Goal: Task Accomplishment & Management: Use online tool/utility

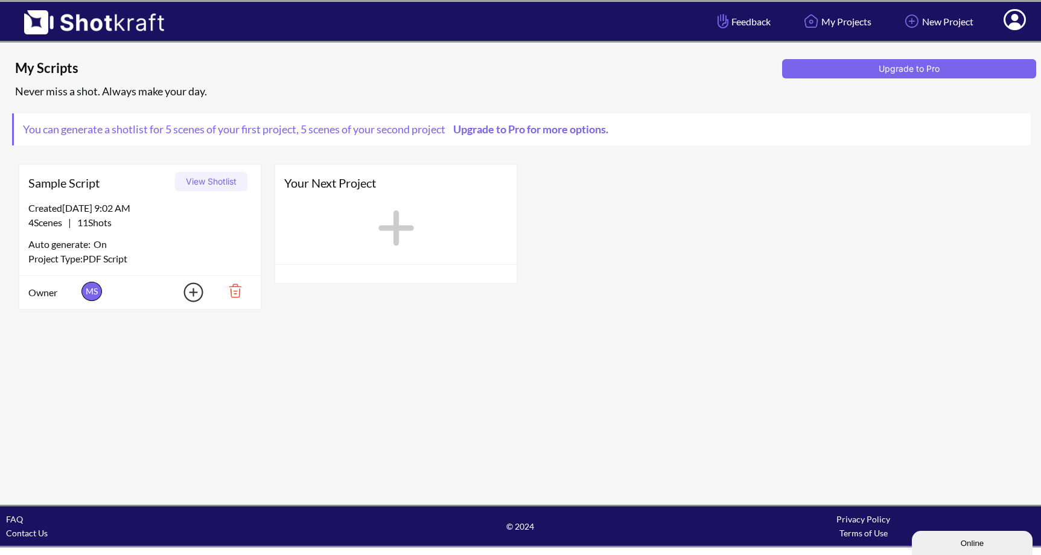
click at [560, 184] on div "Sample Script View Shotlist Created 10/8/25 at 9:02 AM 4 Scenes | 11 Shots Auto…" at bounding box center [520, 237] width 1017 height 159
click at [92, 17] on img at bounding box center [88, 18] width 176 height 33
click at [954, 24] on link "New Project" at bounding box center [938, 21] width 90 height 32
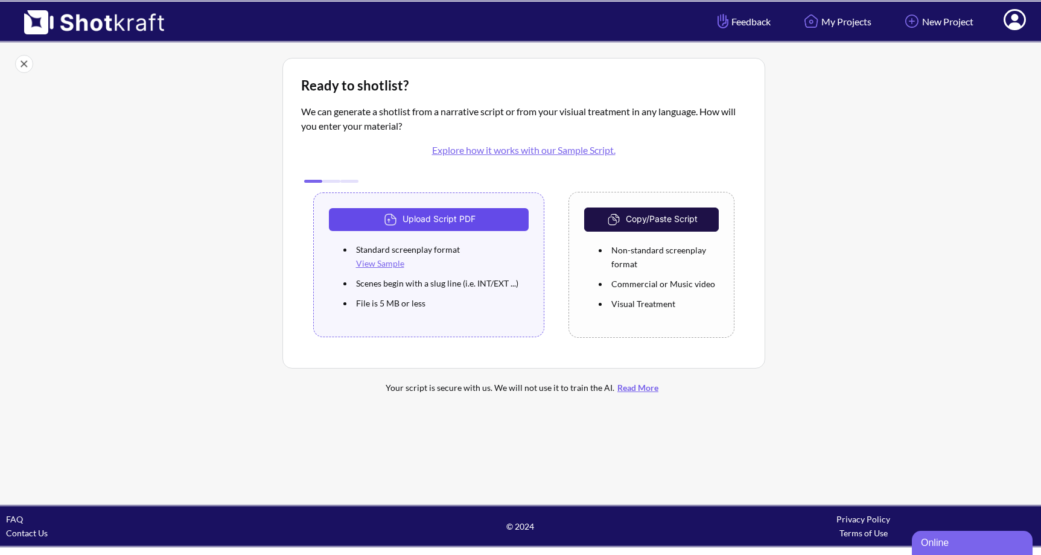
click at [432, 222] on button "Upload Script PDF" at bounding box center [429, 219] width 200 height 23
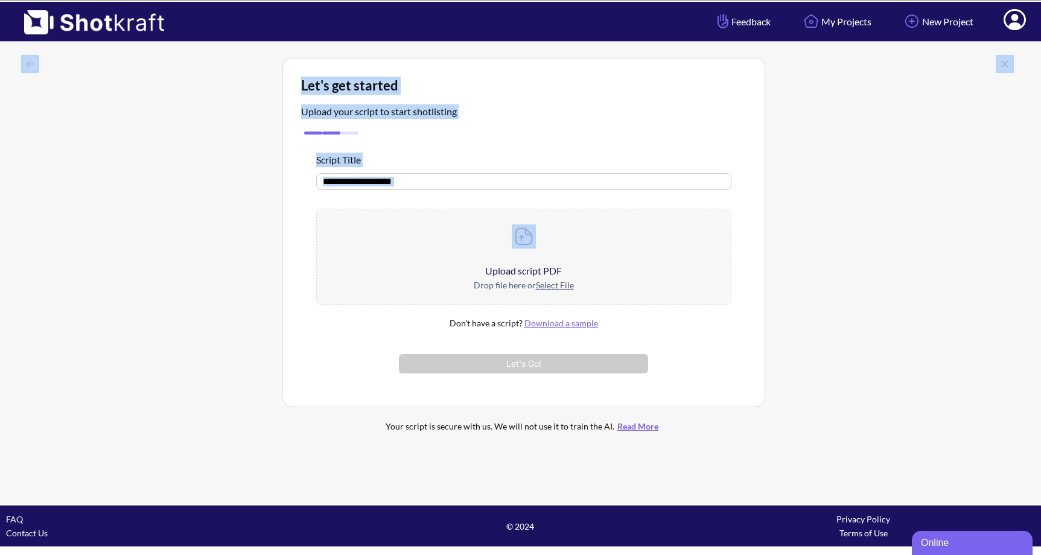
drag, startPoint x: 297, startPoint y: 77, endPoint x: 579, endPoint y: 259, distance: 335.8
click at [580, 263] on div "Let's get started Upload your script to start shotlisting Script Title Upload s…" at bounding box center [520, 274] width 1041 height 462
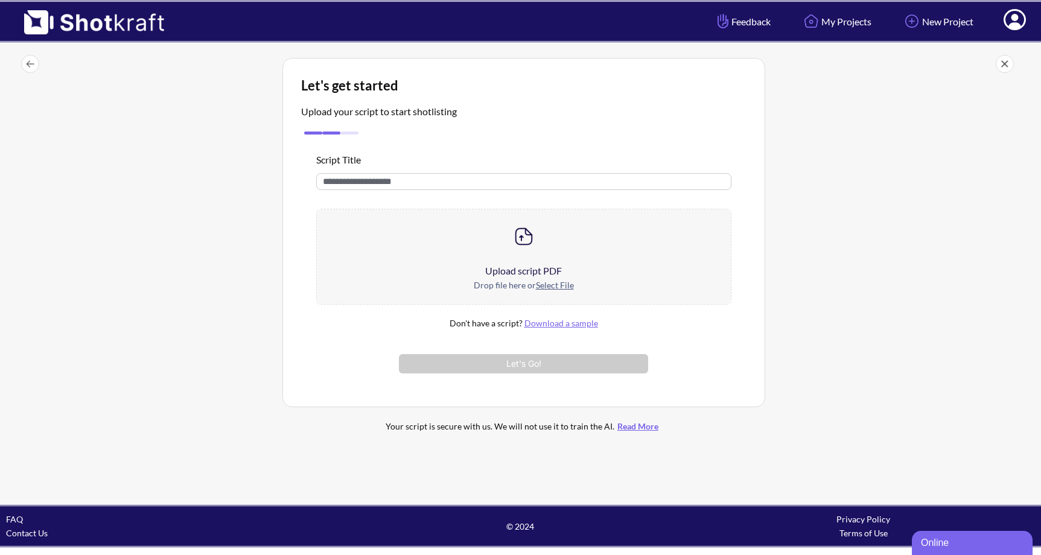
click at [781, 211] on div at bounding box center [900, 252] width 264 height 394
click at [525, 243] on img at bounding box center [524, 237] width 24 height 24
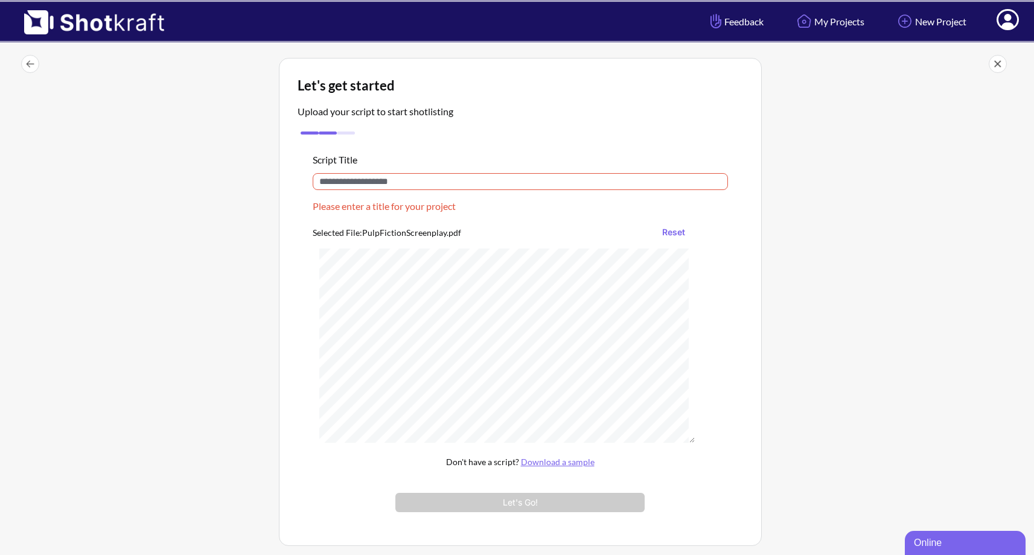
click at [353, 172] on div "Script Title Please enter a title for your project Selected File: PulpFictionSc…" at bounding box center [520, 333] width 445 height 390
click at [351, 179] on input "text" at bounding box center [520, 181] width 415 height 17
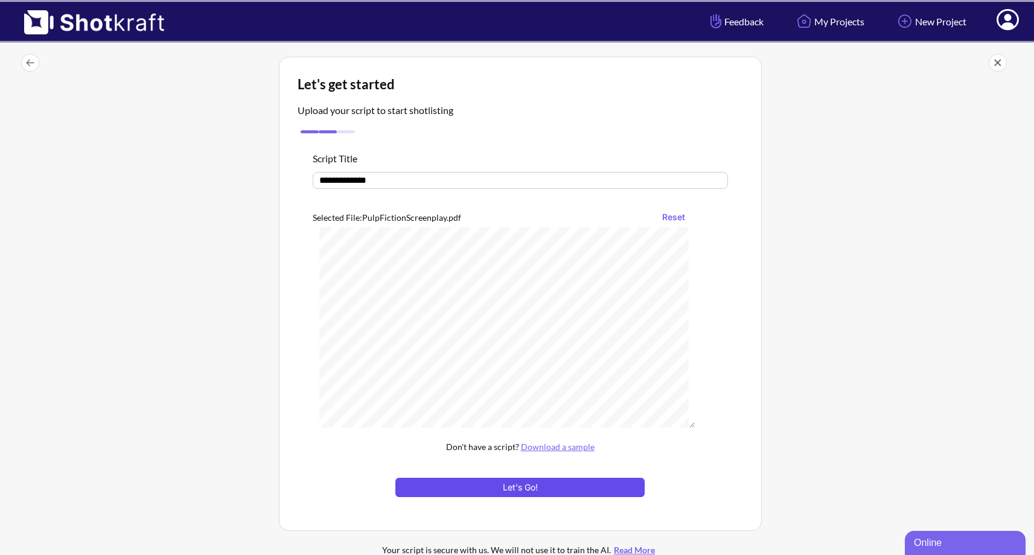
scroll to position [2, 0]
type input "**********"
click at [505, 485] on button "Let's Go!" at bounding box center [519, 486] width 249 height 19
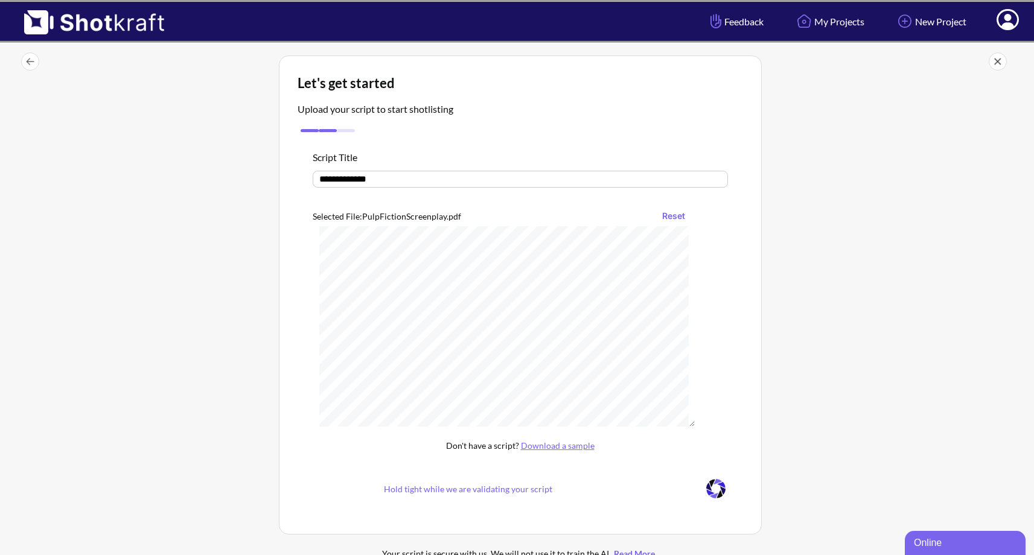
scroll to position [156, 0]
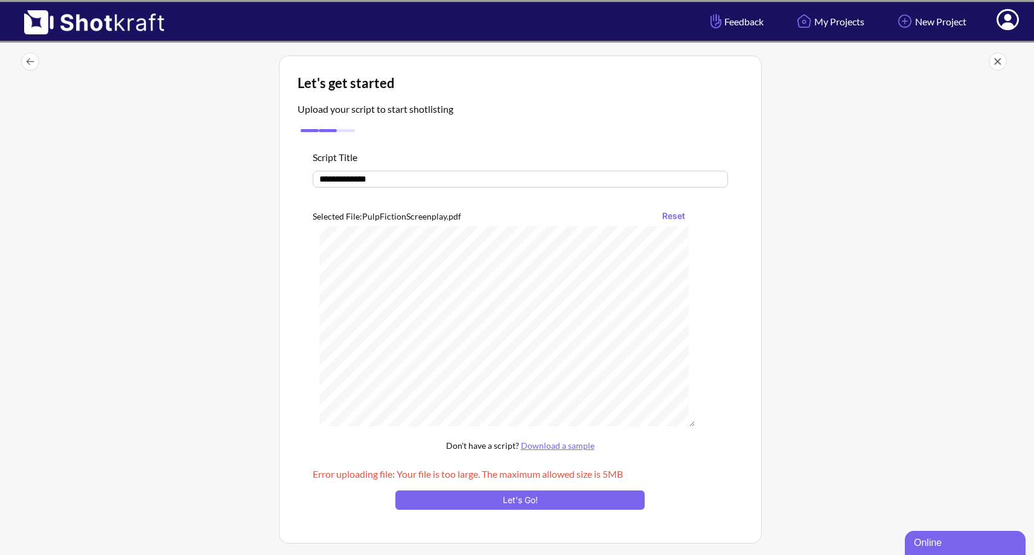
click at [567, 444] on link "Download a sample" at bounding box center [558, 446] width 74 height 10
click at [673, 215] on button "Reset" at bounding box center [673, 215] width 35 height 19
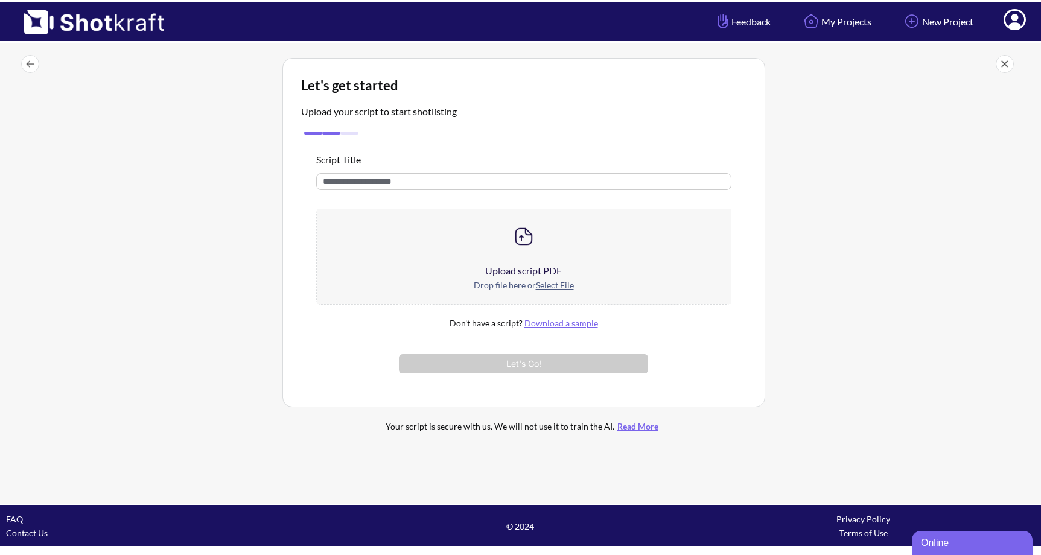
click at [549, 324] on link "Download a sample" at bounding box center [561, 323] width 74 height 10
click at [552, 284] on u "Select File" at bounding box center [555, 285] width 38 height 10
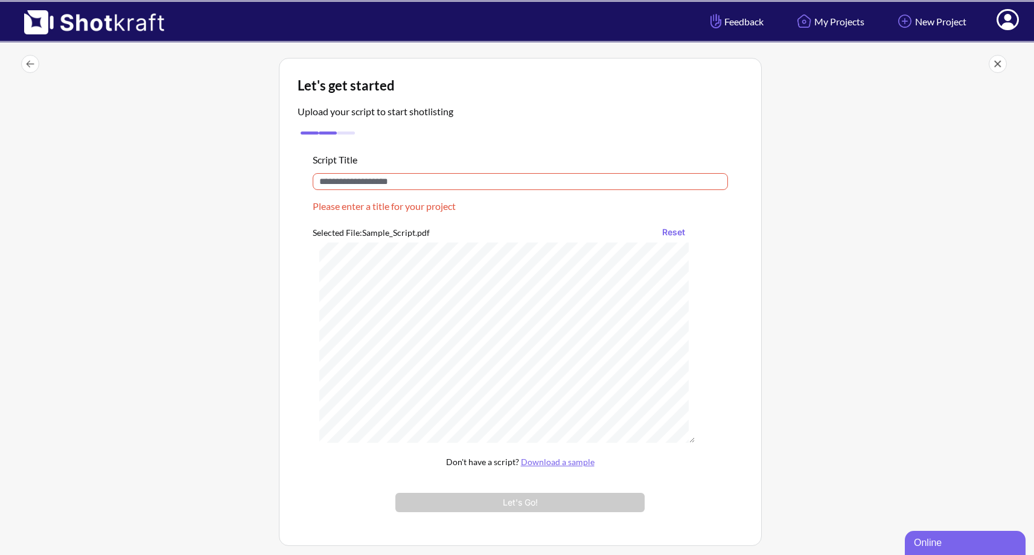
scroll to position [40, 0]
click at [421, 184] on input "text" at bounding box center [520, 181] width 415 height 17
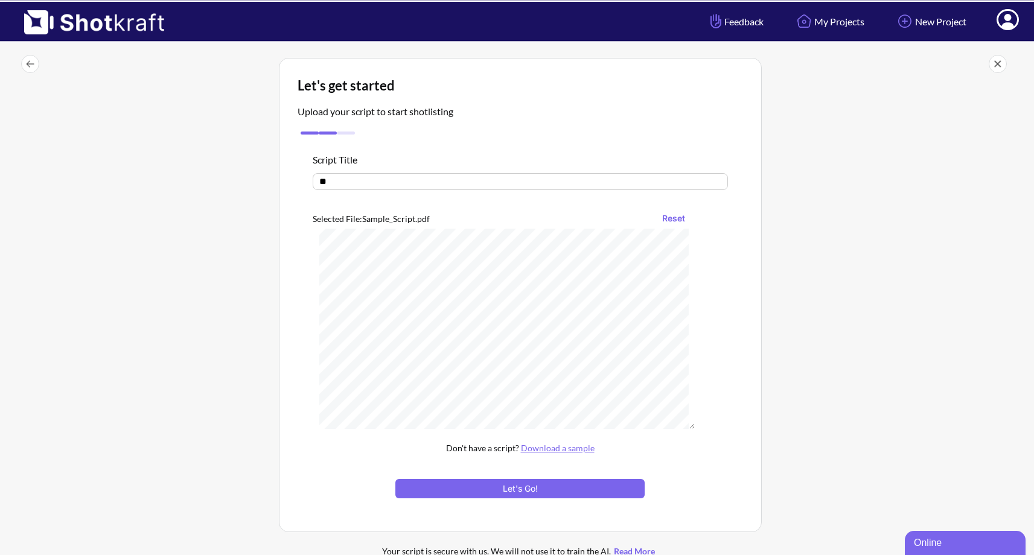
type input "*"
type input "*********"
click at [516, 488] on button "Let's Go!" at bounding box center [519, 488] width 249 height 19
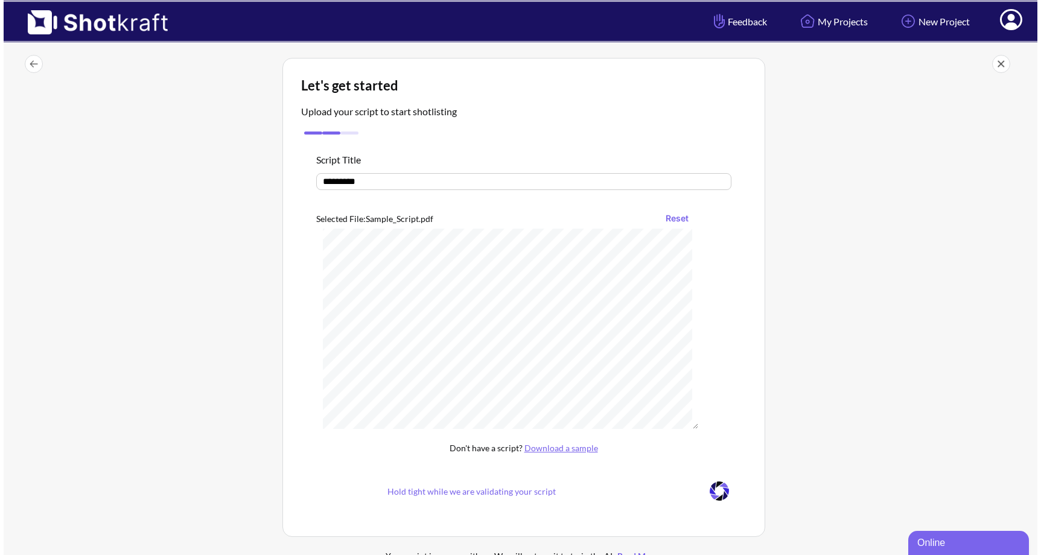
scroll to position [58, 0]
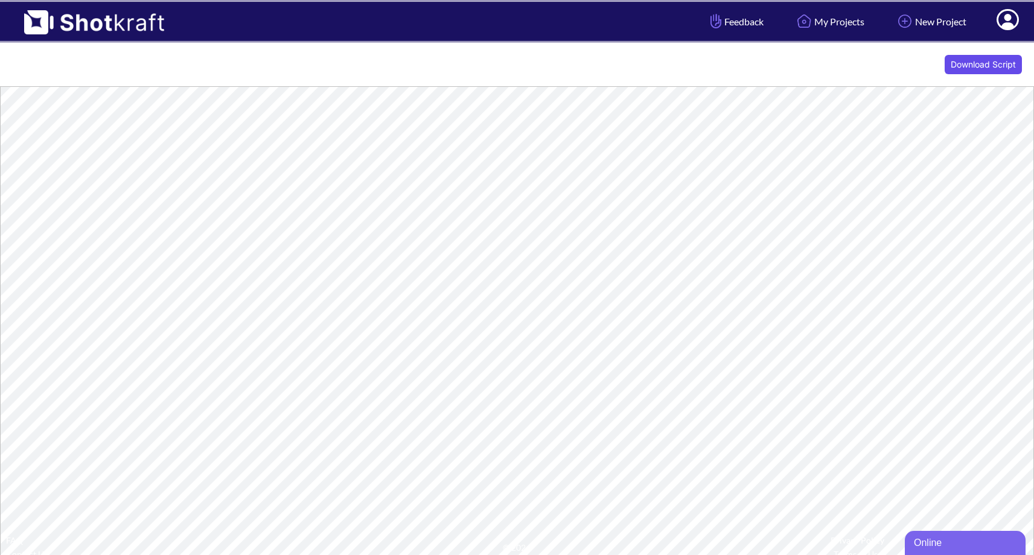
click at [999, 60] on button "Download Script" at bounding box center [983, 64] width 77 height 19
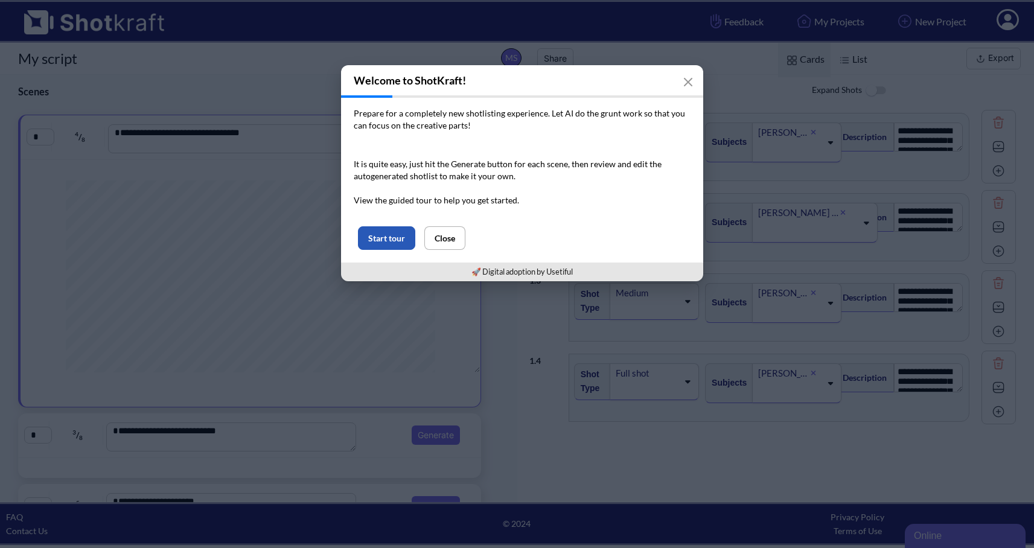
click at [394, 240] on button "Start tour" at bounding box center [386, 238] width 57 height 24
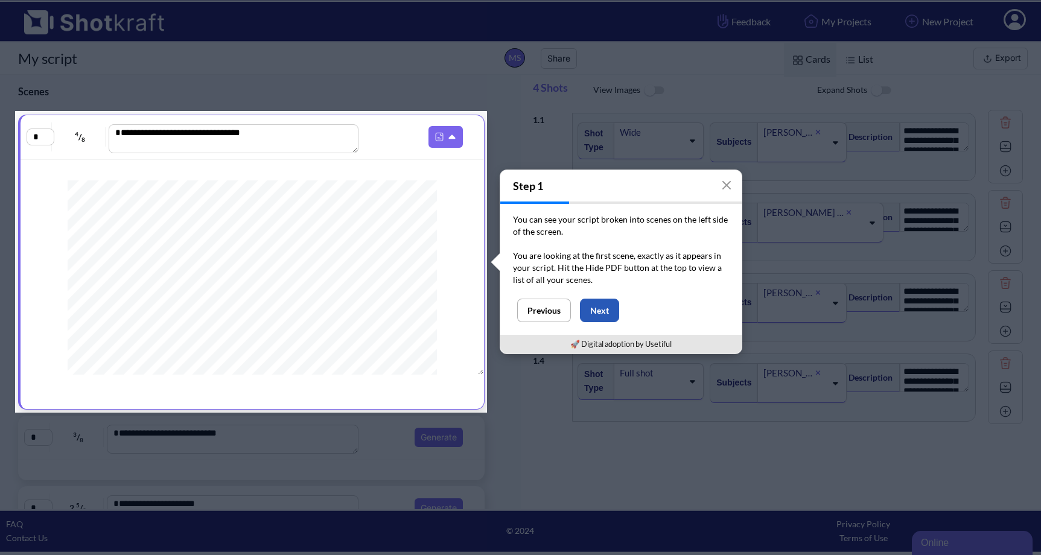
click at [599, 311] on button "Next" at bounding box center [599, 311] width 39 height 24
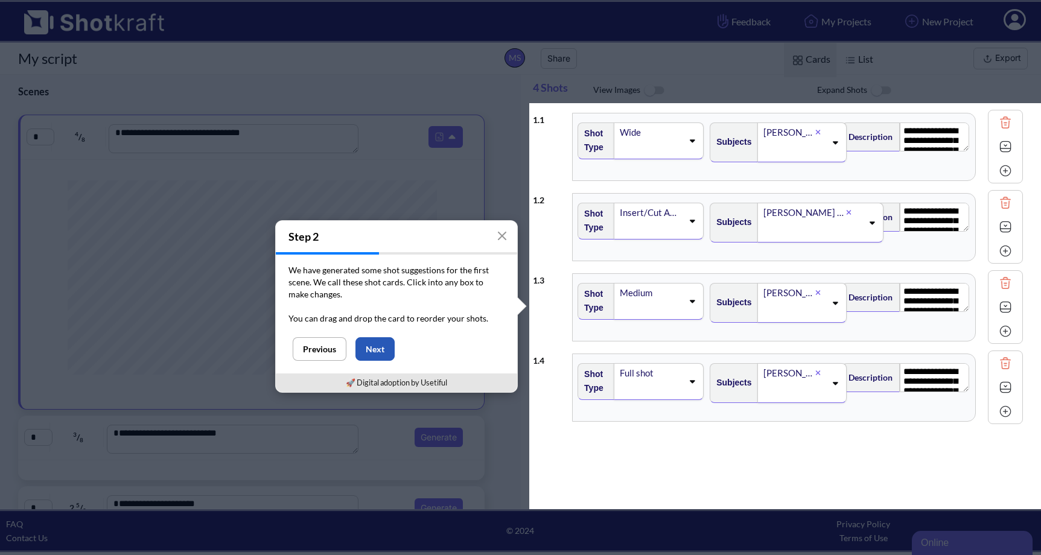
click at [378, 351] on button "Next" at bounding box center [374, 349] width 39 height 24
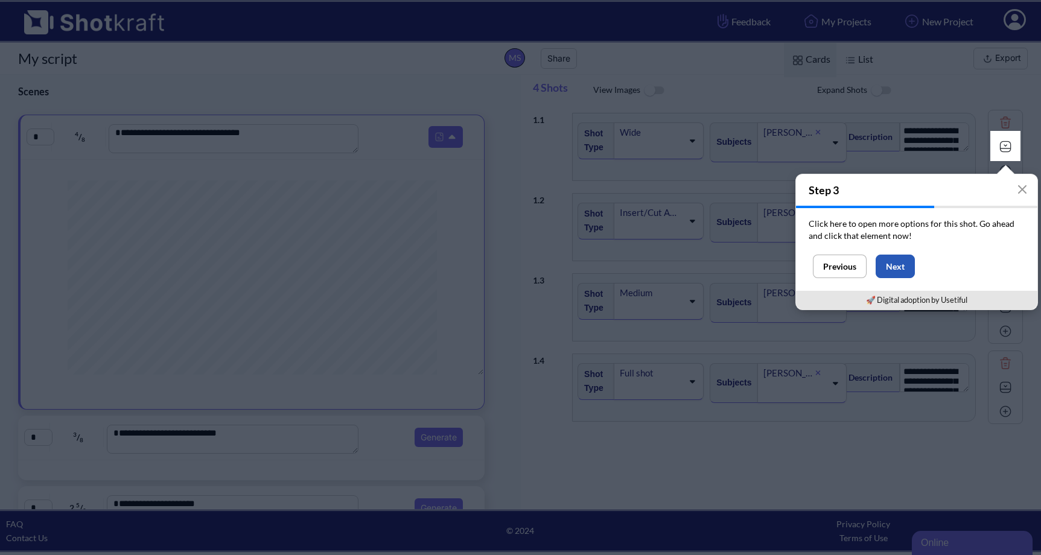
click at [900, 273] on button "Next" at bounding box center [895, 267] width 39 height 24
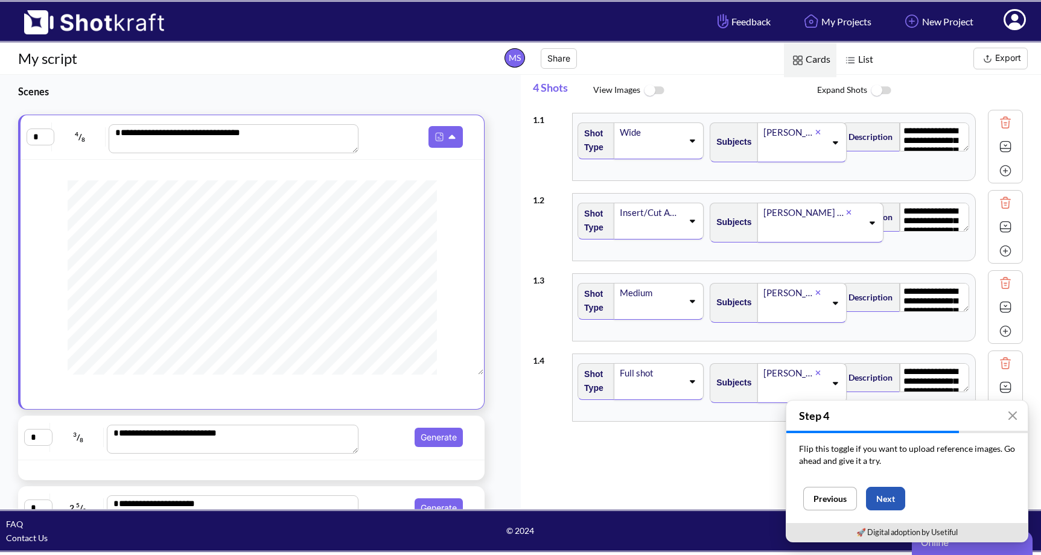
click at [888, 502] on button "Next" at bounding box center [885, 499] width 39 height 24
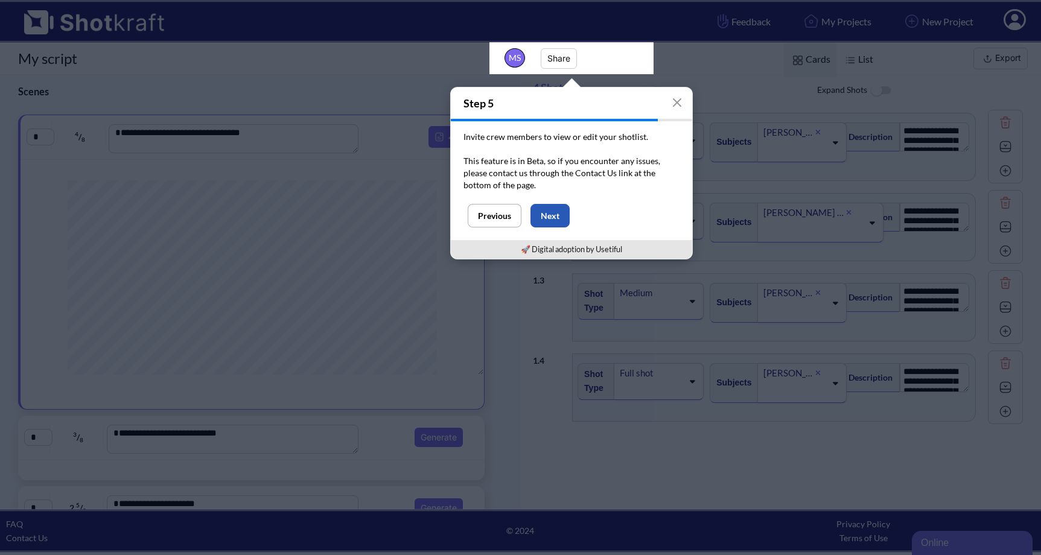
click at [558, 211] on button "Next" at bounding box center [550, 216] width 39 height 24
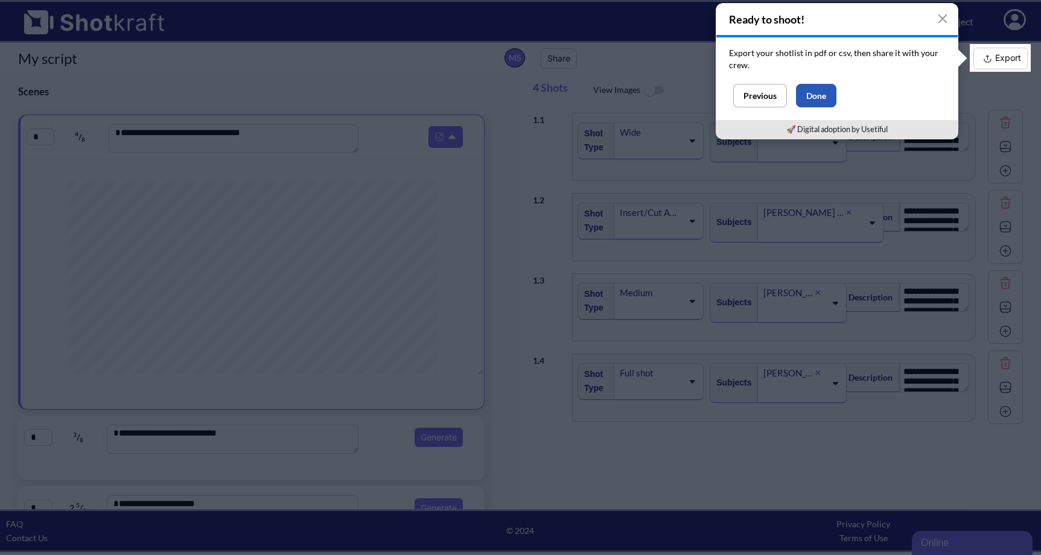
click at [824, 91] on button "Done" at bounding box center [816, 96] width 40 height 24
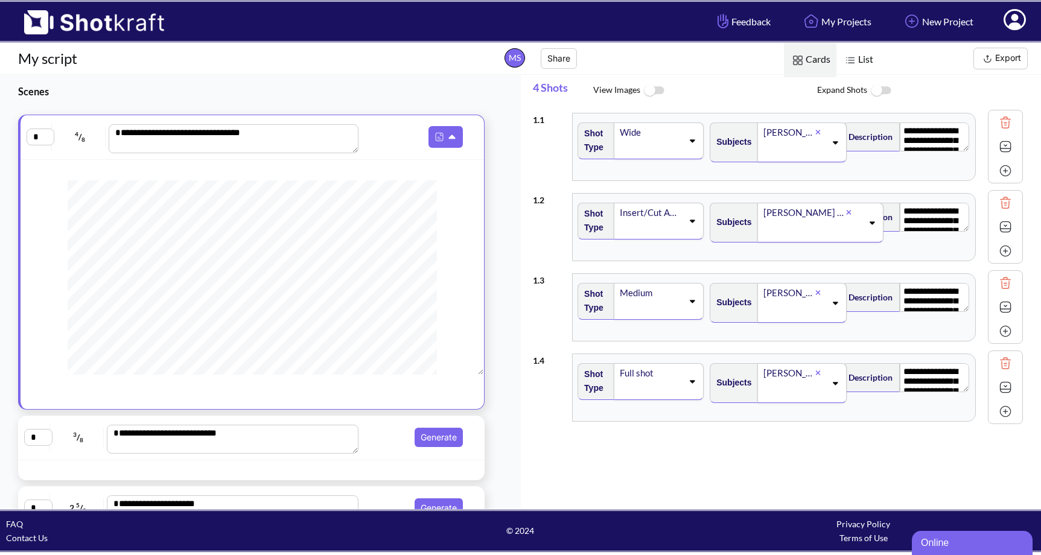
click at [867, 58] on span "List" at bounding box center [858, 60] width 43 height 34
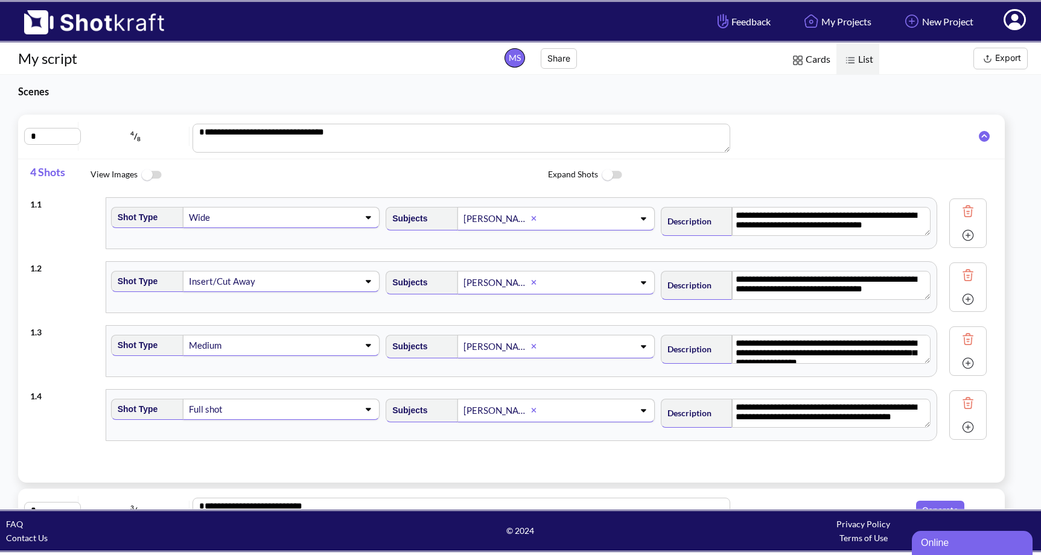
click at [827, 56] on span "Cards" at bounding box center [810, 60] width 53 height 34
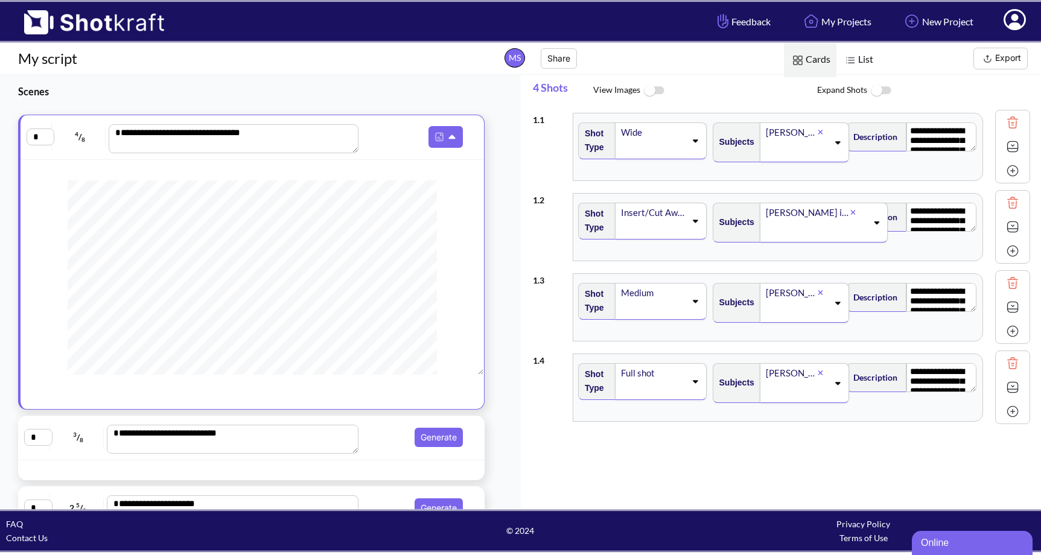
click at [639, 168] on div "Shot Type Wide" at bounding box center [643, 146] width 135 height 61
click at [753, 176] on div "Subjects [PERSON_NAME]" at bounding box center [779, 146] width 134 height 61
click at [1007, 149] on img at bounding box center [1013, 147] width 18 height 18
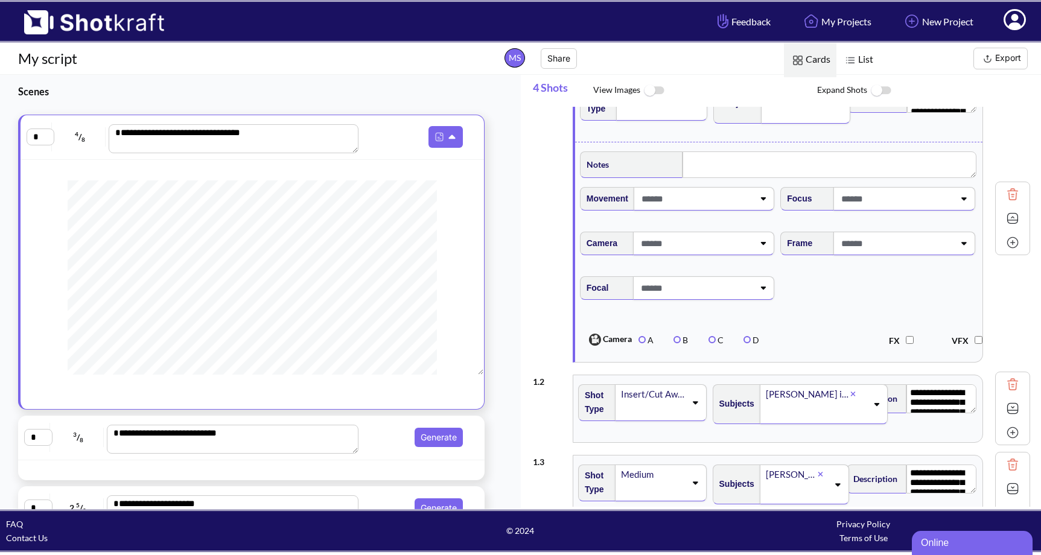
scroll to position [50, 0]
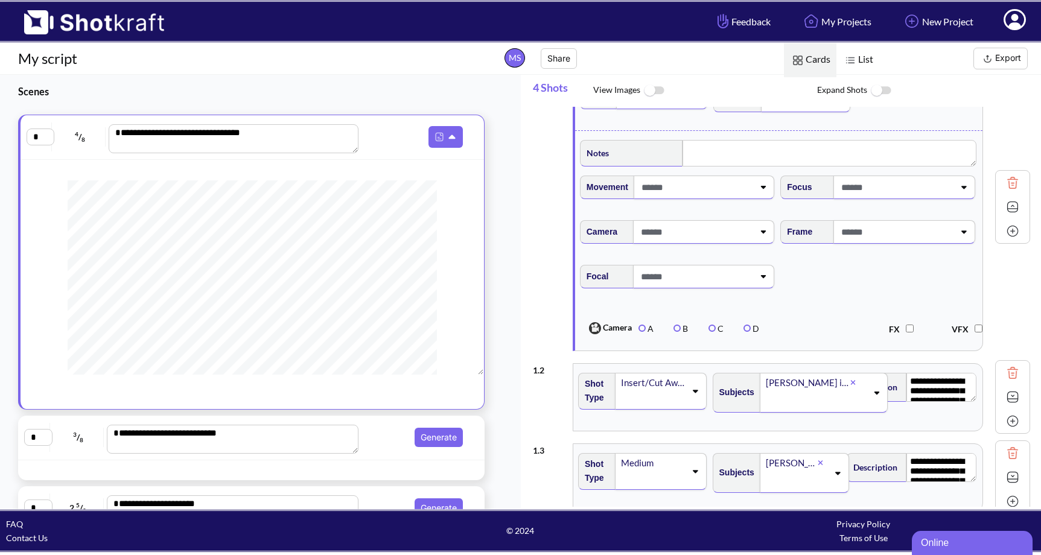
click at [1005, 234] on img at bounding box center [1013, 231] width 18 height 18
type textarea "**********"
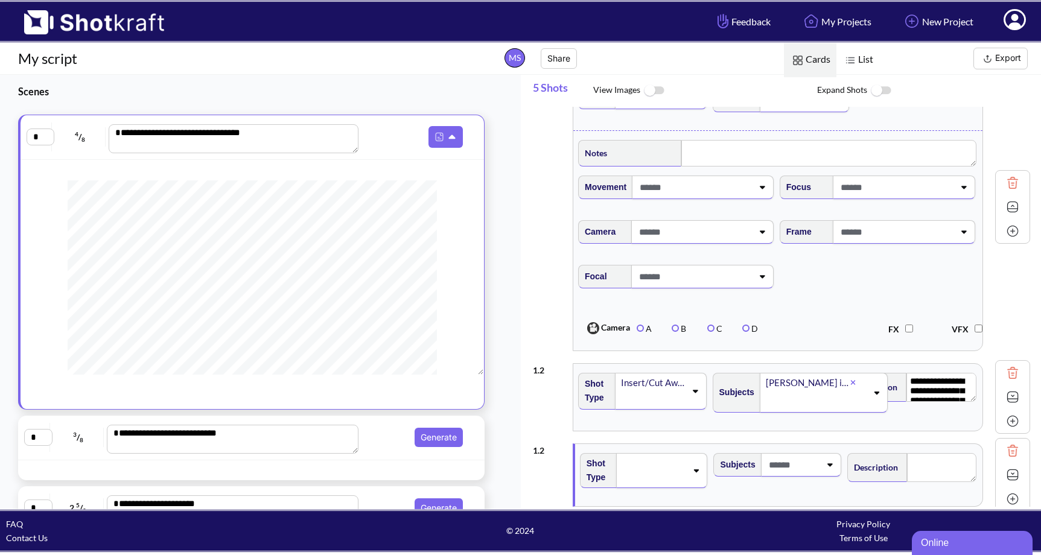
type textarea "**********"
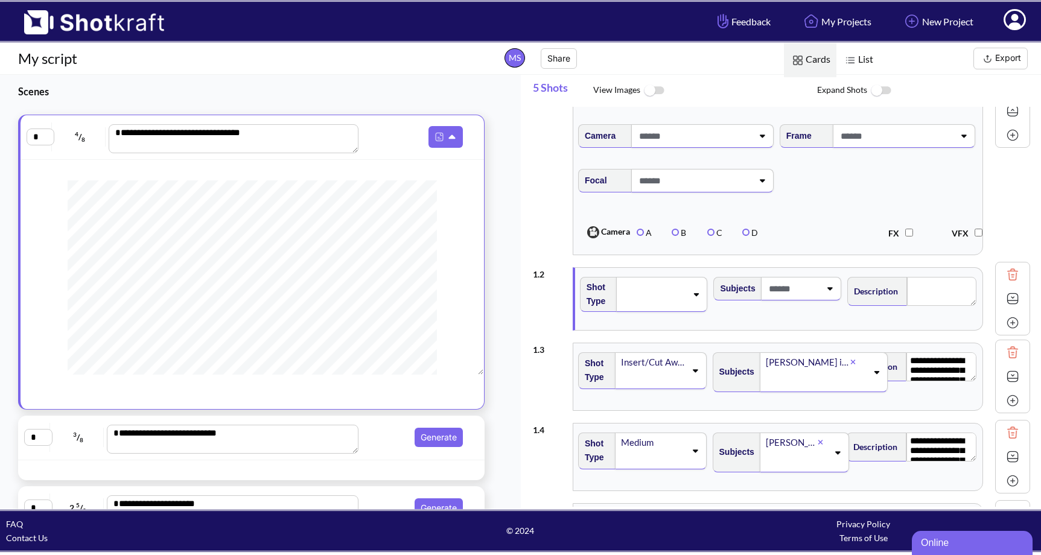
scroll to position [175, 0]
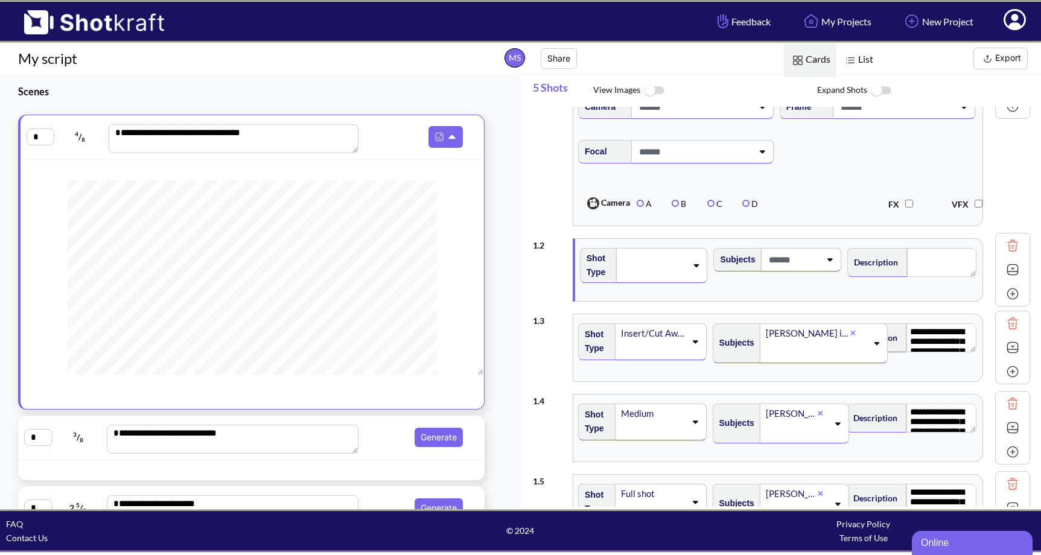
click at [1006, 246] on img at bounding box center [1013, 246] width 18 height 18
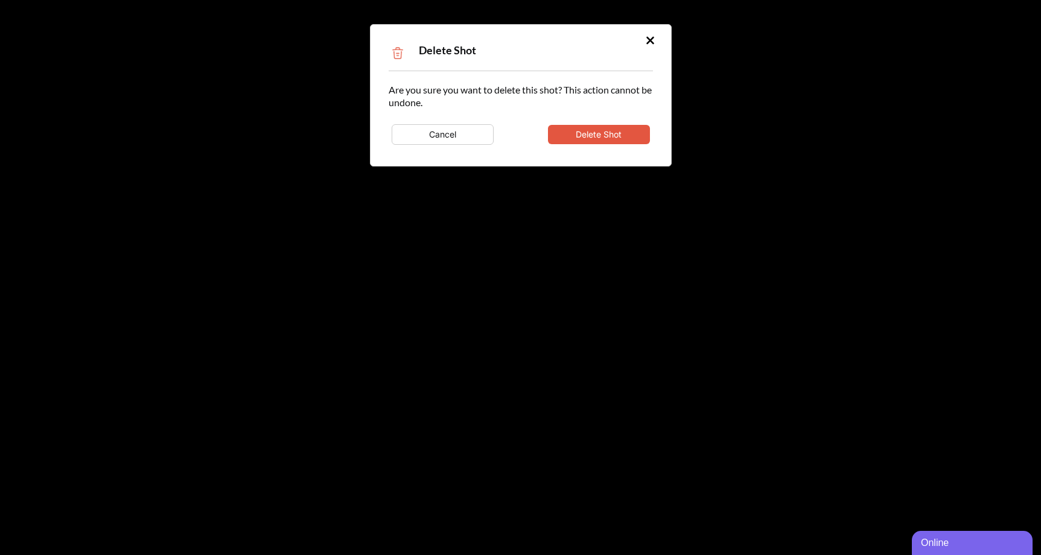
click at [630, 139] on button "Delete Shot" at bounding box center [599, 134] width 102 height 19
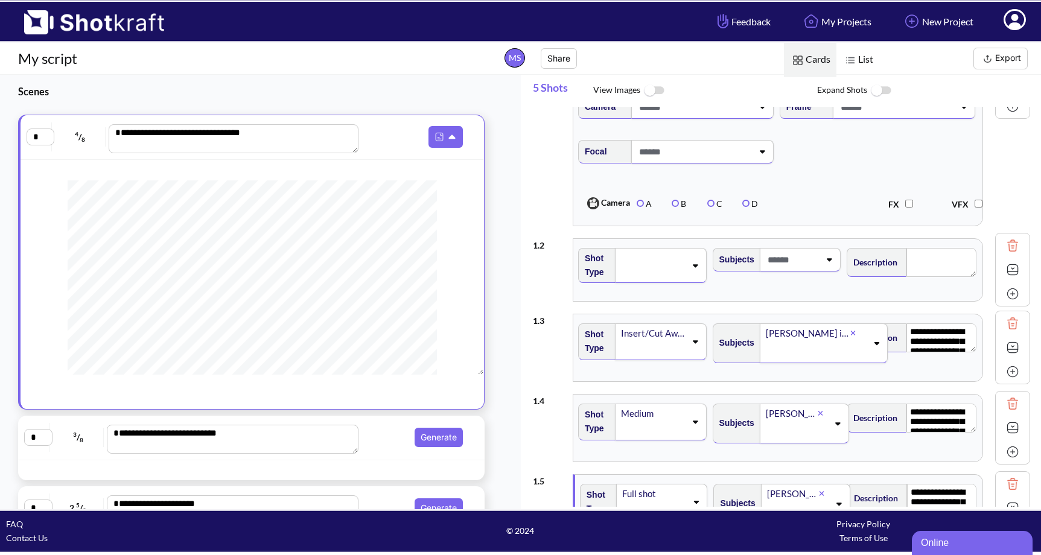
type textarea "**********"
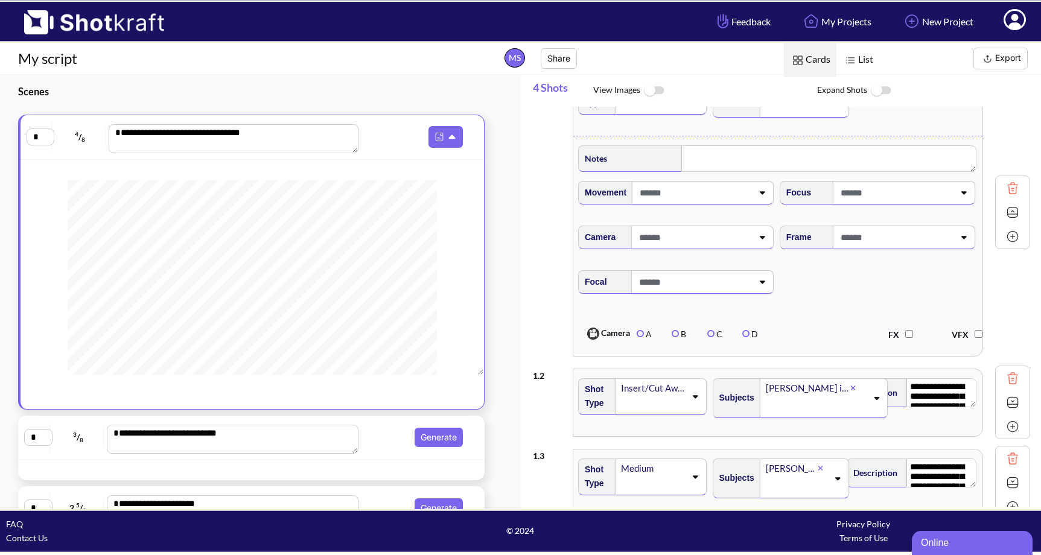
scroll to position [0, 0]
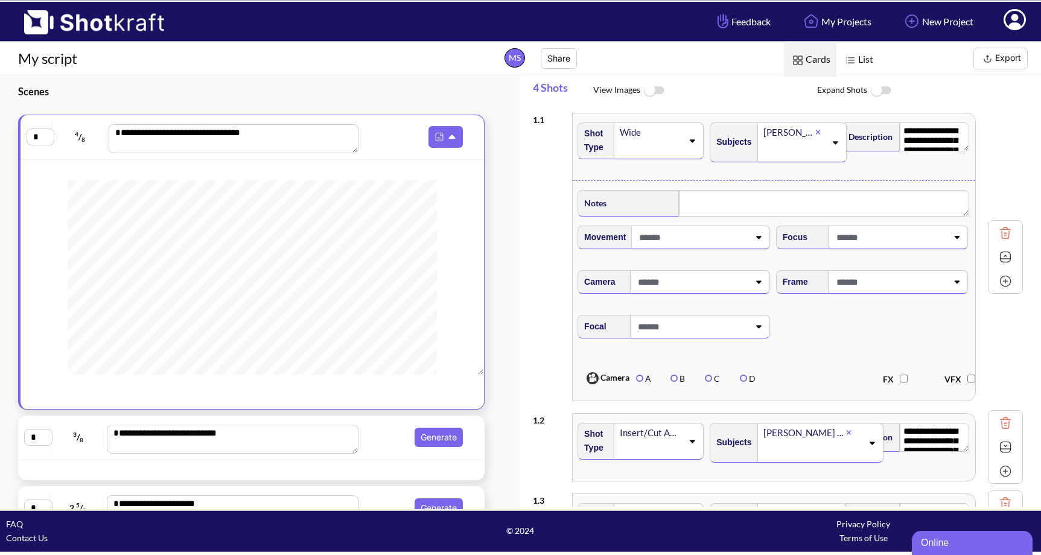
click at [869, 54] on span "List" at bounding box center [858, 60] width 43 height 34
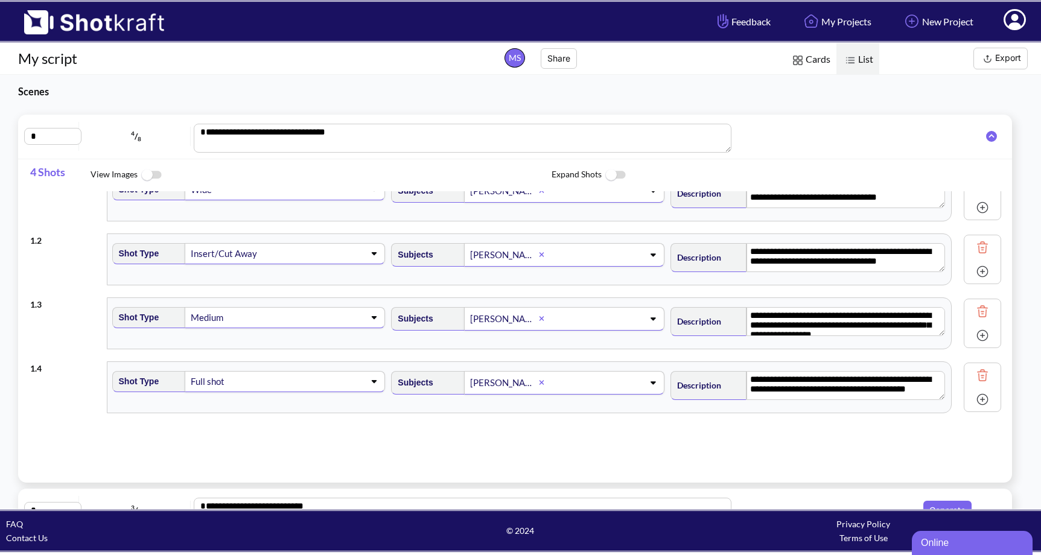
scroll to position [33, 0]
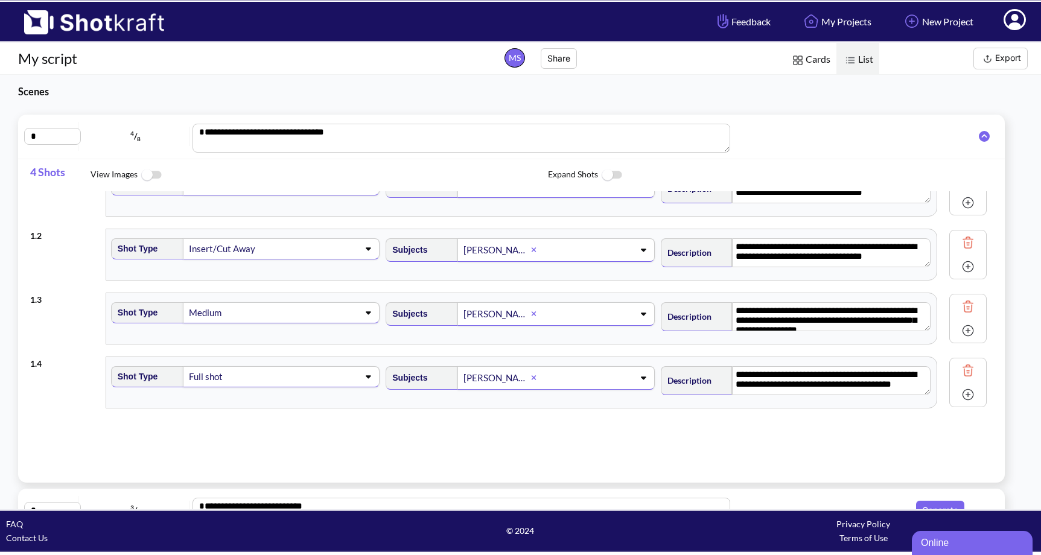
click at [946, 544] on div "Online" at bounding box center [972, 543] width 103 height 14
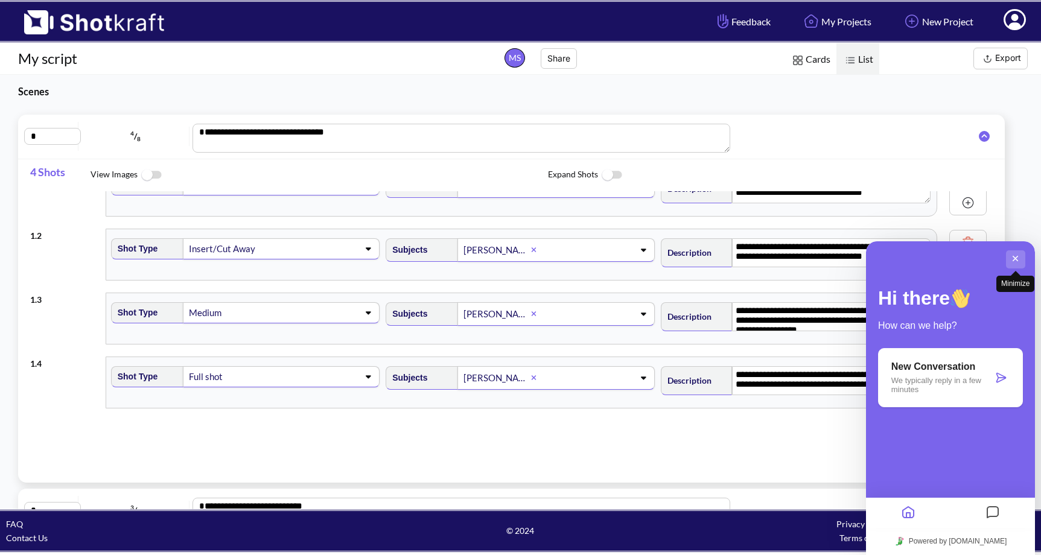
click at [1021, 258] on button "Minimize" at bounding box center [1015, 259] width 19 height 18
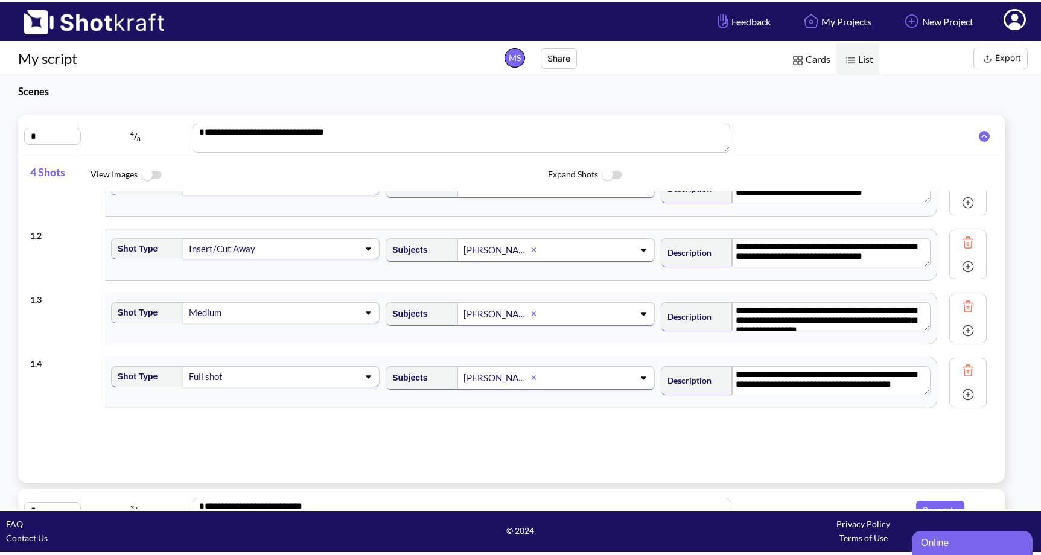
click at [954, 545] on div "Online" at bounding box center [972, 543] width 103 height 14
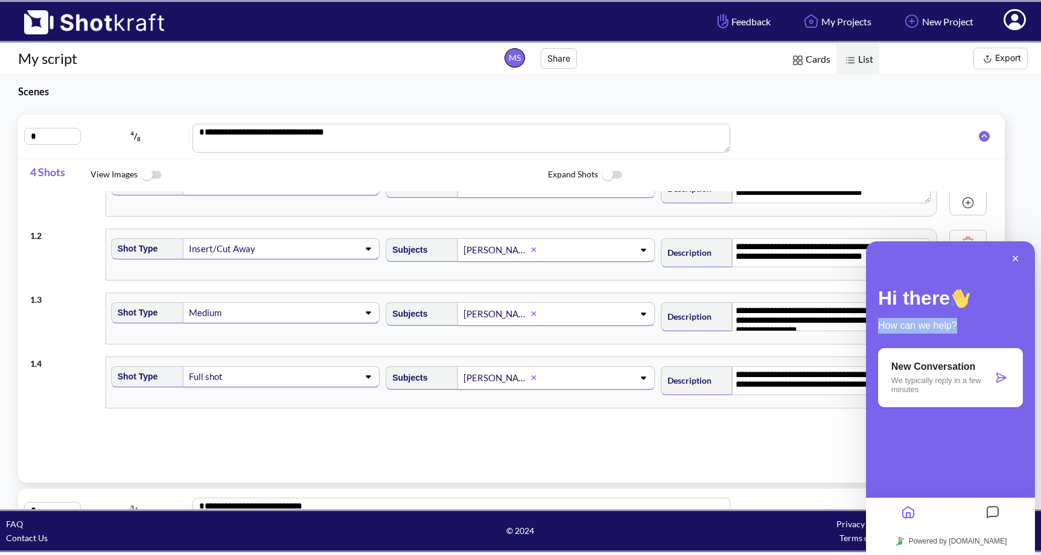
drag, startPoint x: 878, startPoint y: 325, endPoint x: 960, endPoint y: 324, distance: 81.5
click at [960, 324] on p "How can we help?" at bounding box center [950, 326] width 145 height 16
click at [995, 378] on icon at bounding box center [1001, 378] width 12 height 12
